Goal: Use online tool/utility: Utilize a website feature to perform a specific function

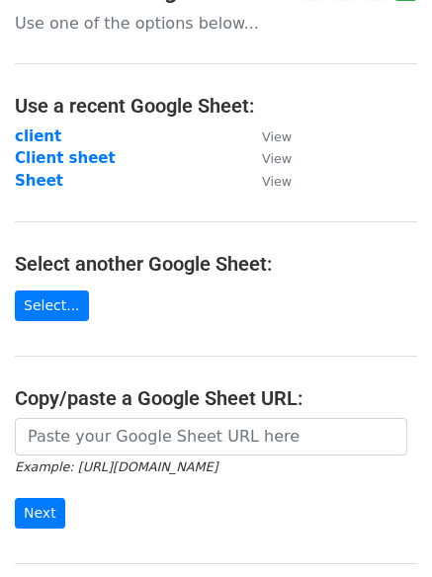
scroll to position [35, 0]
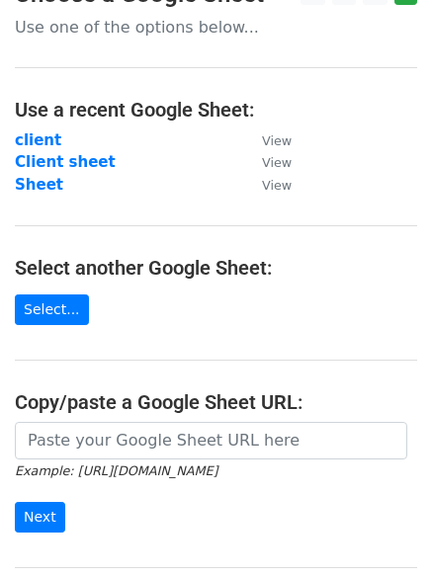
click at [100, 421] on main "Choose a Google Sheet Use one of the options below... Use a recent Google Sheet…" at bounding box center [216, 309] width 432 height 658
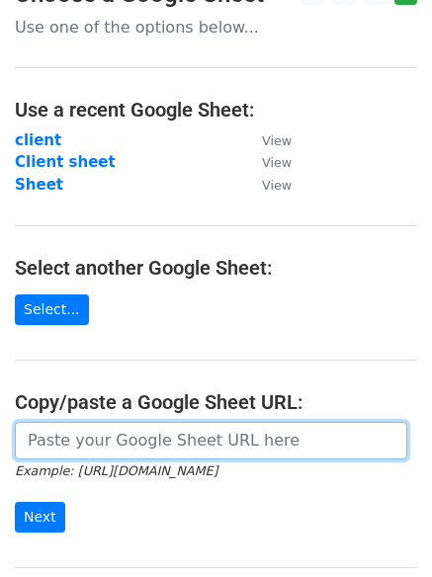
click at [88, 442] on input "url" at bounding box center [211, 441] width 392 height 38
paste input "[URL][DOMAIN_NAME]"
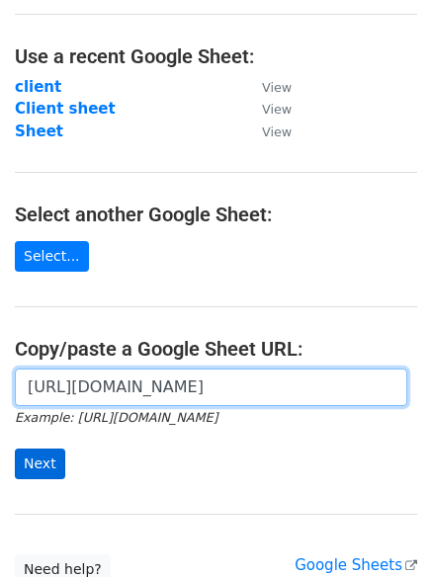
scroll to position [89, 0]
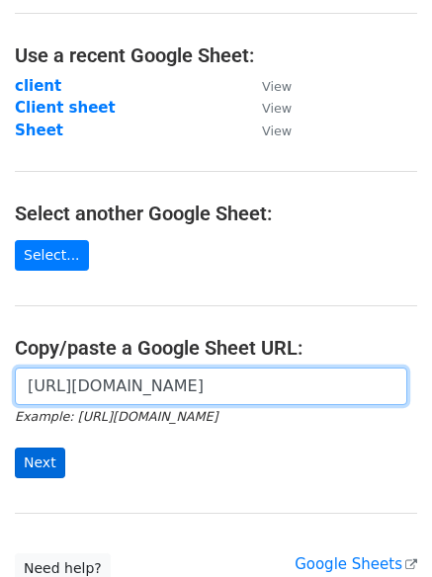
type input "[URL][DOMAIN_NAME]"
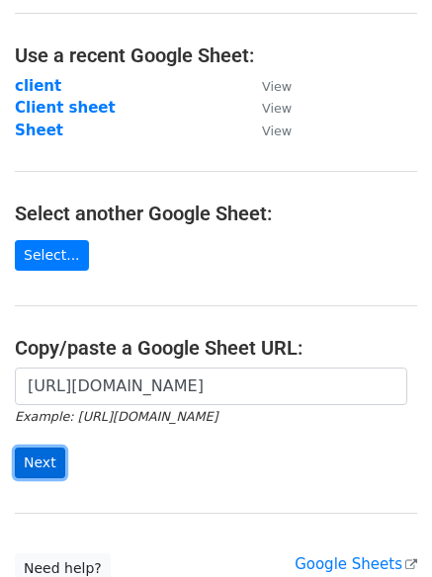
click at [20, 467] on input "Next" at bounding box center [40, 463] width 50 height 31
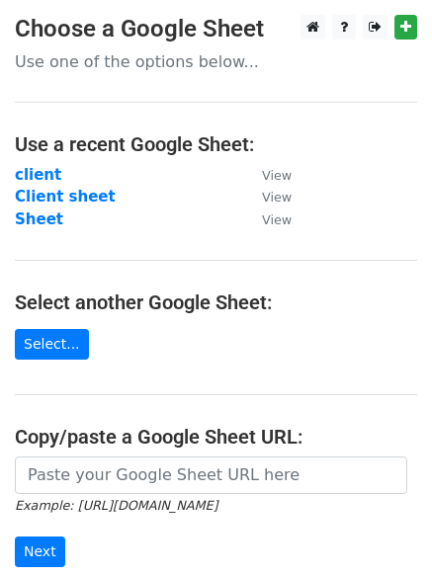
scroll to position [64, 0]
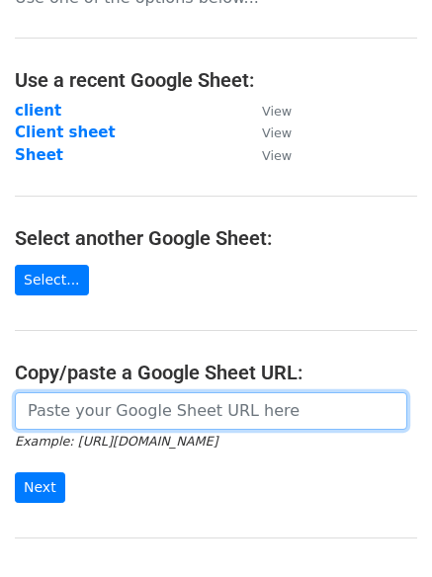
click at [126, 410] on input "url" at bounding box center [211, 411] width 392 height 38
paste input "https://docs.google.com/spreadsheets/d/1fKJo1eqJBpCBvrfIwcfUX275g9zd7LXkYjUdB7S…"
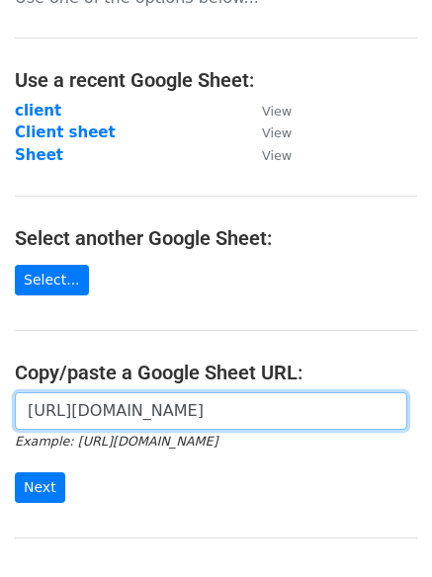
scroll to position [0, 414]
type input "https://docs.google.com/spreadsheets/d/1fKJo1eqJBpCBvrfIwcfUX275g9zd7LXkYjUdB7S…"
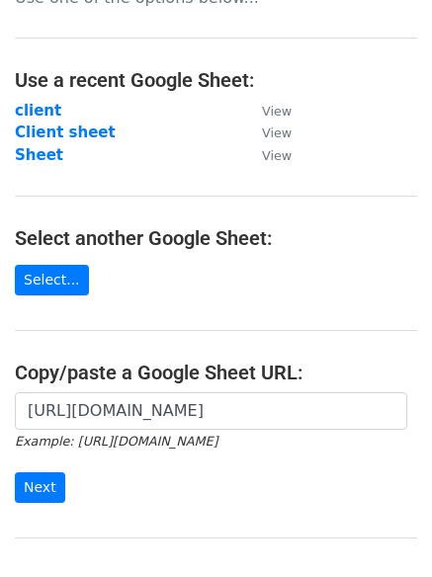
scroll to position [0, 0]
click at [12, 475] on div "https://docs.google.com/spreadsheets/d/1fKJo1eqJBpCBvrfIwcfUX275g9zd7LXkYjUdB7S…" at bounding box center [216, 457] width 432 height 130
click at [24, 487] on input "Next" at bounding box center [40, 487] width 50 height 31
